Goal: Task Accomplishment & Management: Manage account settings

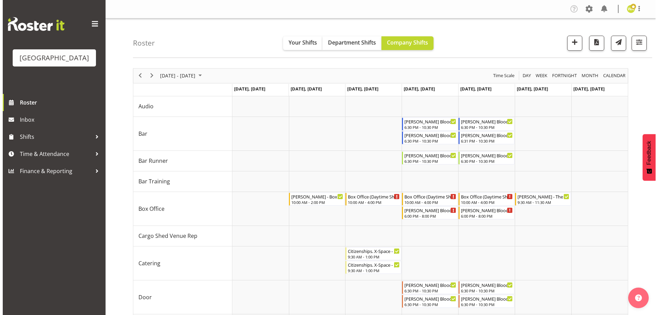
scroll to position [34, 0]
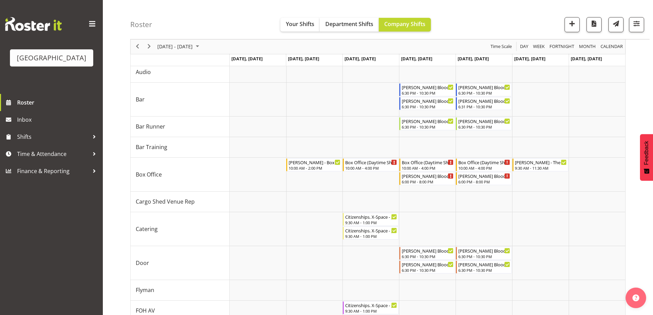
click at [506, 12] on div "Roster Your Shifts Department Shifts Company Shifts All Locations [GEOGRAPHIC_D…" at bounding box center [390, 19] width 520 height 39
click at [180, 52] on div "September 01 - 07, 2025" at bounding box center [179, 46] width 48 height 14
click at [214, 15] on div "Roster Your Shifts Department Shifts Company Shifts All Locations [GEOGRAPHIC_D…" at bounding box center [390, 19] width 520 height 39
click at [189, 46] on span "September 01 - 07, 2025" at bounding box center [175, 47] width 37 height 9
click at [215, 64] on span "previous month" at bounding box center [217, 64] width 12 height 12
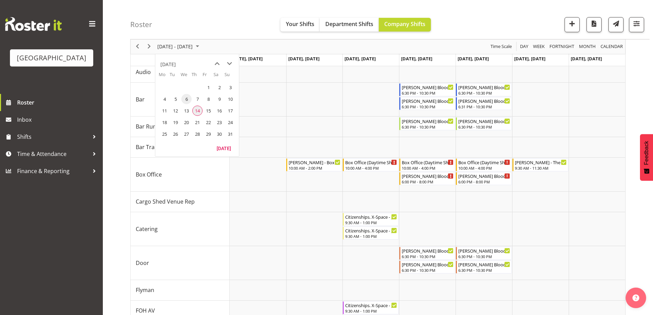
click at [196, 110] on span "14" at bounding box center [197, 111] width 10 height 10
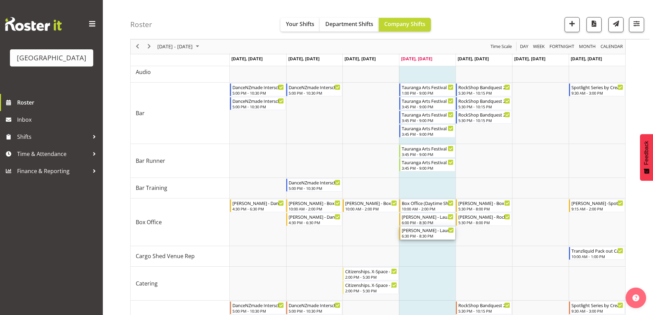
click at [418, 233] on div "[PERSON_NAME] - Launch Festival - [PERSON_NAME] Awhina [PERSON_NAME]" at bounding box center [428, 230] width 52 height 7
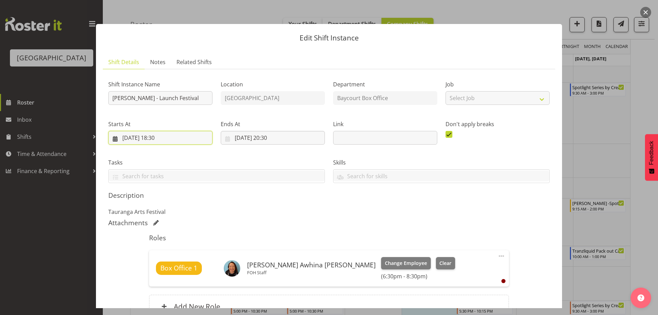
click at [158, 136] on input "14/08/2025, 18:30" at bounding box center [160, 138] width 104 height 14
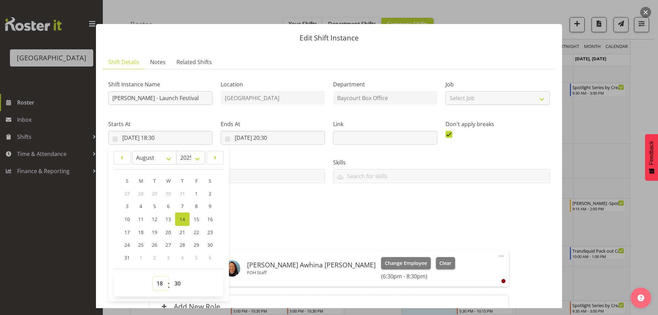
click at [161, 286] on select "00 01 02 03 04 05 06 07 08 09 10 11 12 13 14 15 16 17 18 19 20 21 22 23" at bounding box center [160, 284] width 15 height 14
select select "17"
click at [153, 277] on select "00 01 02 03 04 05 06 07 08 09 10 11 12 13 14 15 16 17 18 19 20 21 22 23" at bounding box center [160, 284] width 15 height 14
type input "14/08/2025, 17:30"
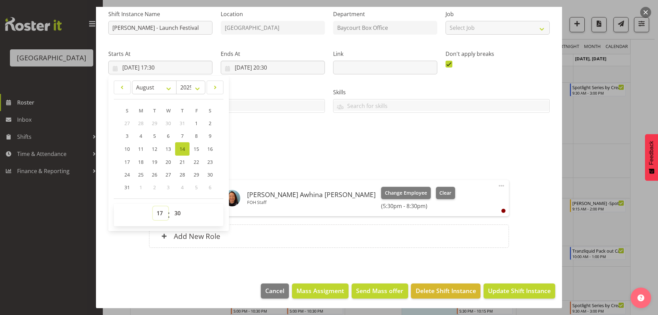
scroll to position [71, 0]
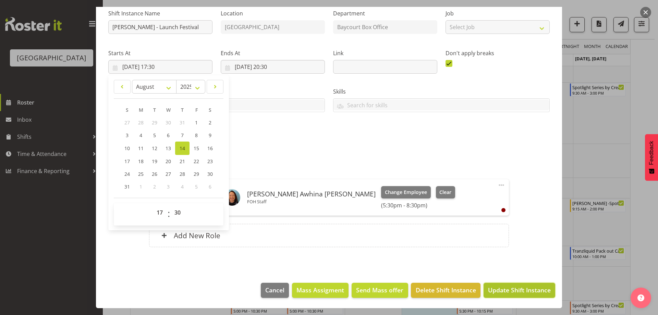
click at [525, 290] on span "Update Shift Instance" at bounding box center [519, 290] width 63 height 9
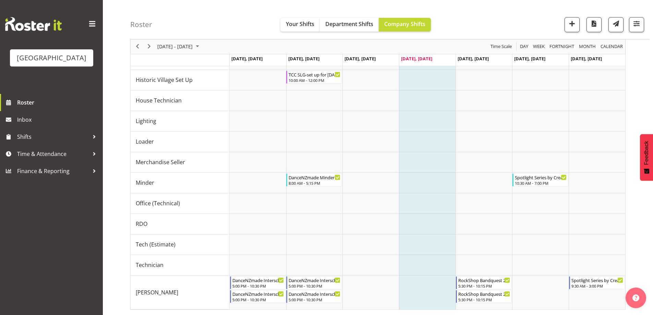
scroll to position [0, 0]
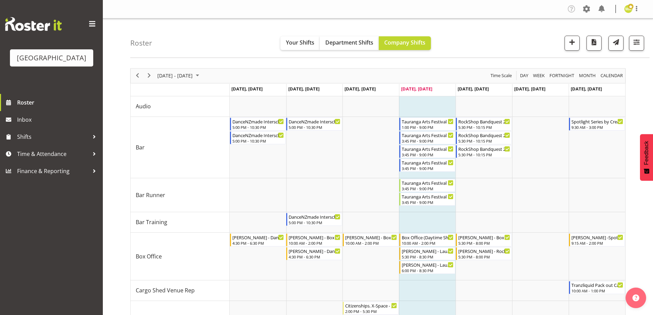
drag, startPoint x: 648, startPoint y: 76, endPoint x: 651, endPoint y: 73, distance: 4.4
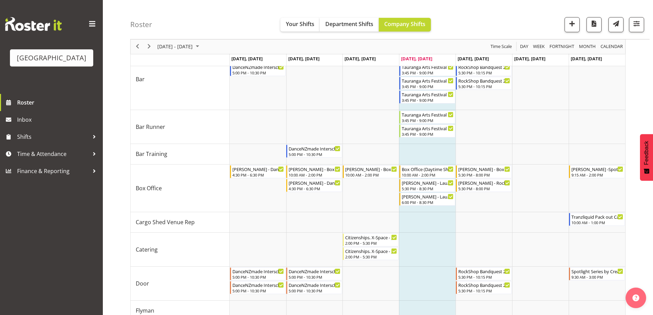
scroll to position [85, 0]
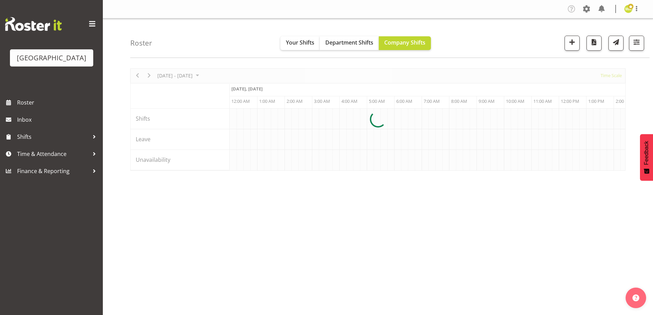
scroll to position [0, 1975]
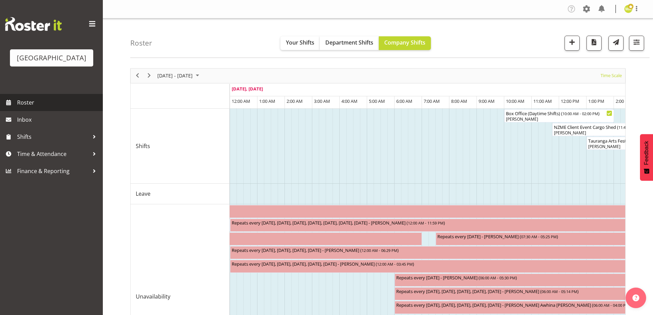
click at [15, 111] on link "Roster" at bounding box center [51, 102] width 103 height 17
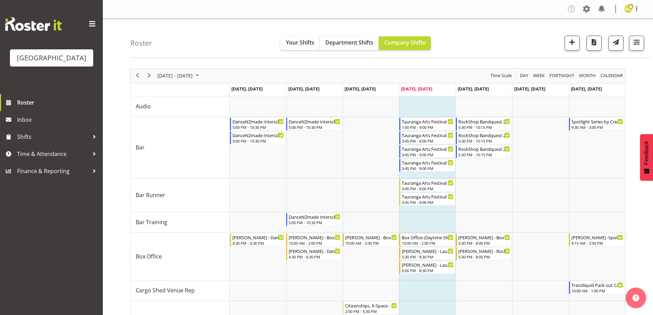
click at [483, 40] on div "Roster Your Shifts Department Shifts Company Shifts All Locations [GEOGRAPHIC_D…" at bounding box center [390, 38] width 520 height 39
drag, startPoint x: 209, startPoint y: 45, endPoint x: 190, endPoint y: 46, distance: 18.9
click at [209, 45] on div "Roster Your Shifts Department Shifts Company Shifts All Locations [GEOGRAPHIC_D…" at bounding box center [390, 38] width 520 height 39
drag, startPoint x: 159, startPoint y: 49, endPoint x: 138, endPoint y: 50, distance: 21.6
click at [139, 50] on div "Roster Your Shifts Department Shifts Company Shifts All Locations [GEOGRAPHIC_D…" at bounding box center [390, 38] width 520 height 39
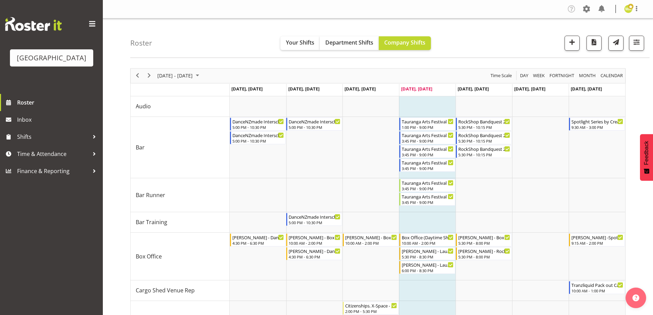
click at [493, 41] on div "Roster Your Shifts Department Shifts Company Shifts All Locations [GEOGRAPHIC_D…" at bounding box center [390, 38] width 520 height 39
